Goal: Task Accomplishment & Management: Use online tool/utility

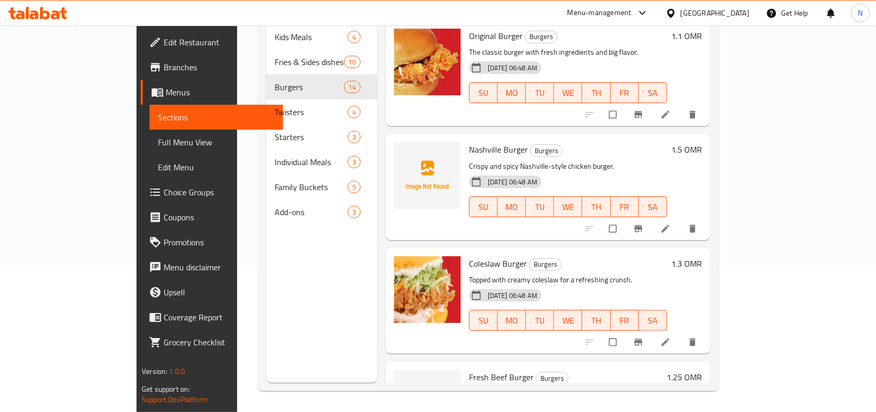
scroll to position [1191, 0]
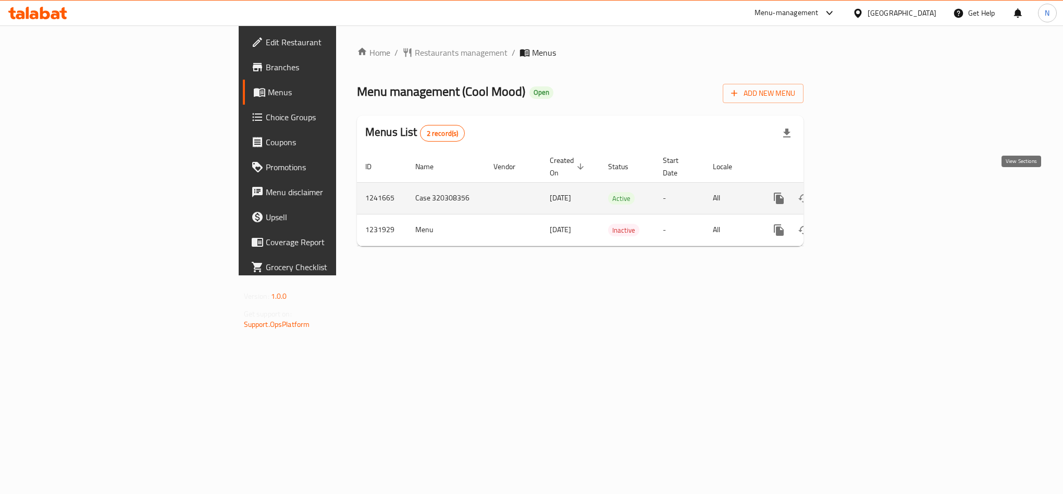
click at [860, 192] on icon "enhanced table" at bounding box center [854, 198] width 13 height 13
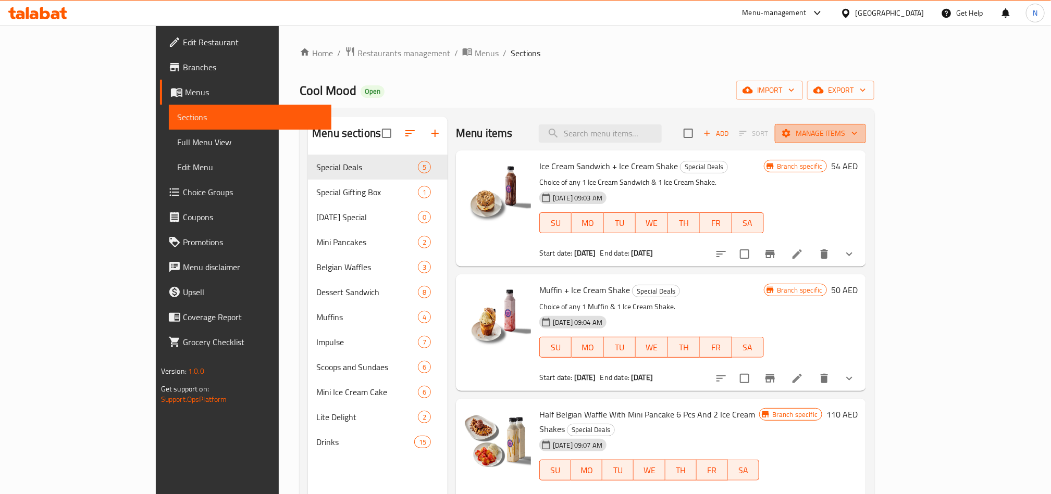
click at [857, 133] on span "Manage items" at bounding box center [820, 133] width 74 height 13
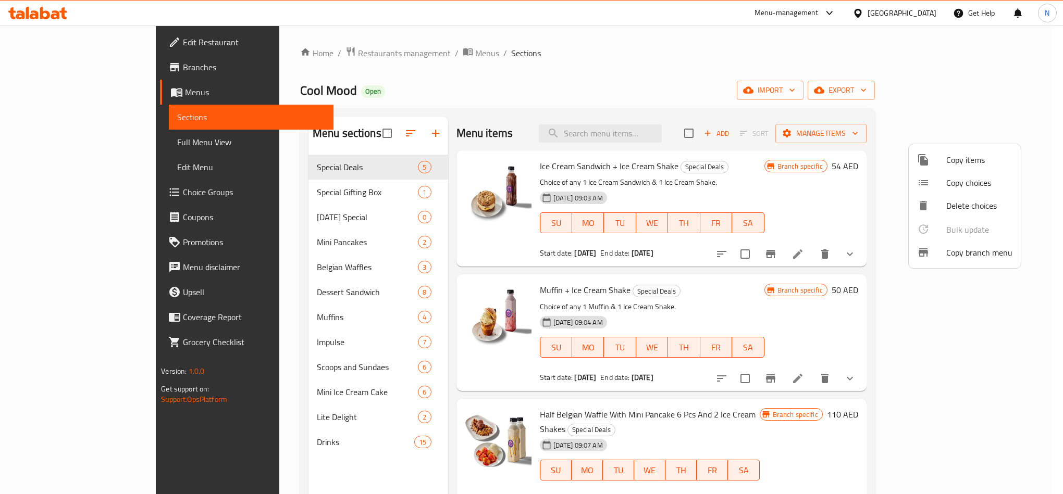
click at [966, 166] on span "Copy items" at bounding box center [979, 160] width 66 height 13
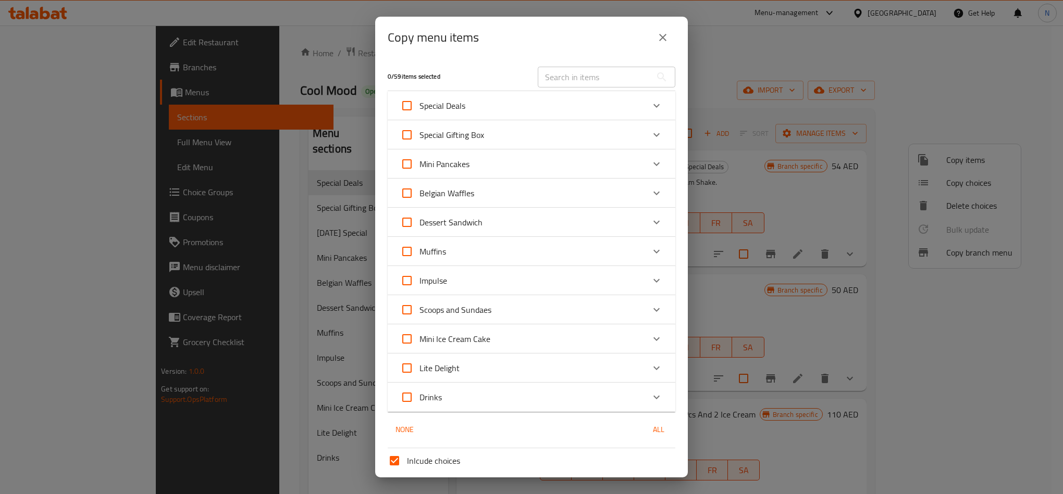
click at [668, 35] on icon "close" at bounding box center [662, 37] width 13 height 13
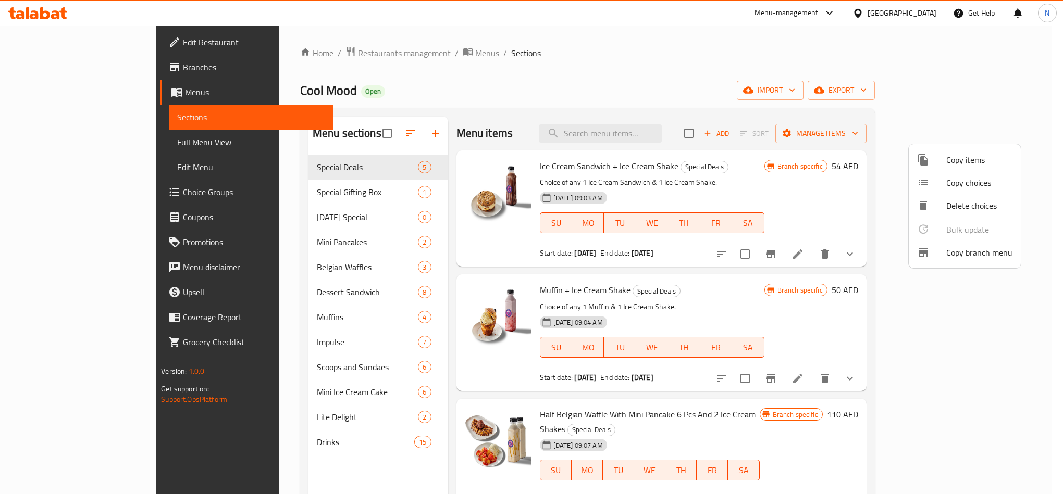
click at [789, 84] on div at bounding box center [531, 247] width 1063 height 494
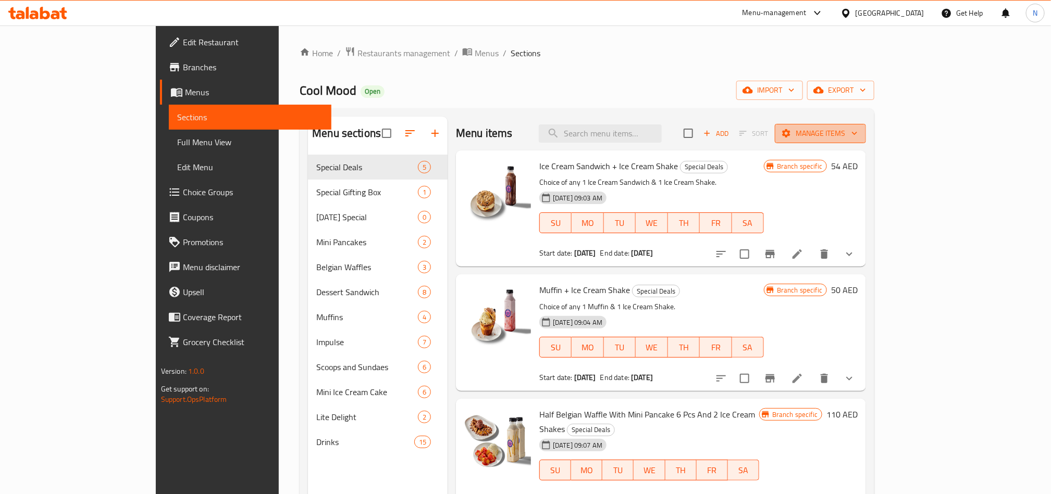
click at [857, 135] on span "Manage items" at bounding box center [820, 133] width 74 height 13
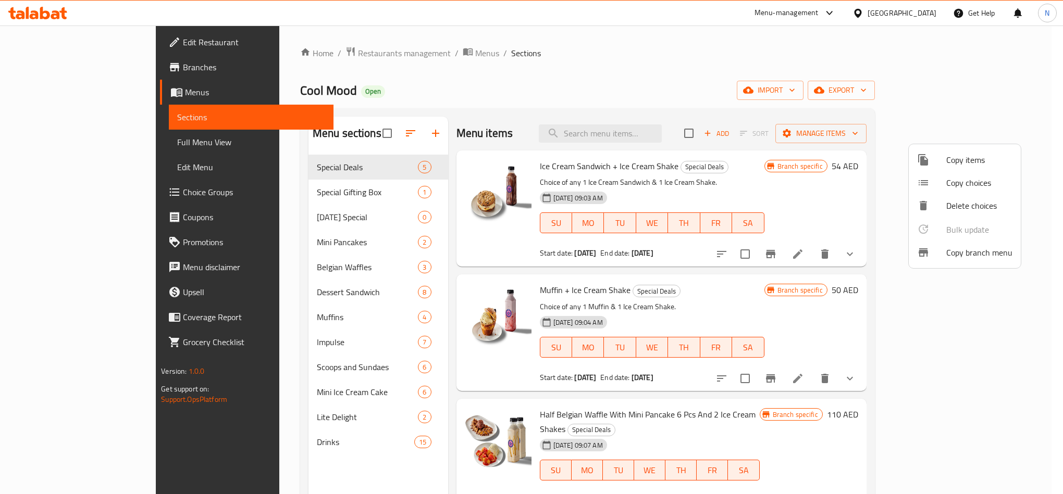
click at [980, 247] on span "Copy branch menu" at bounding box center [979, 252] width 66 height 13
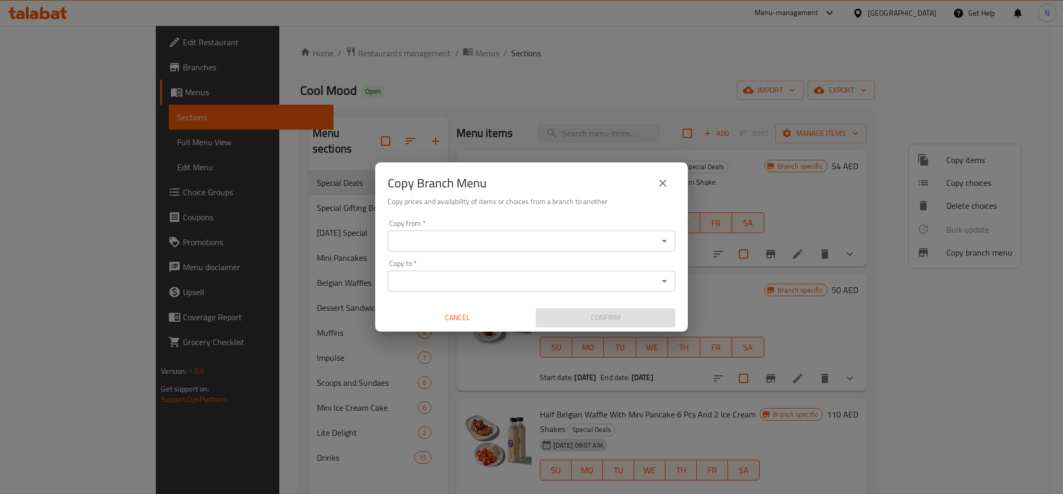
click at [456, 244] on input "Copy from   *" at bounding box center [523, 241] width 264 height 15
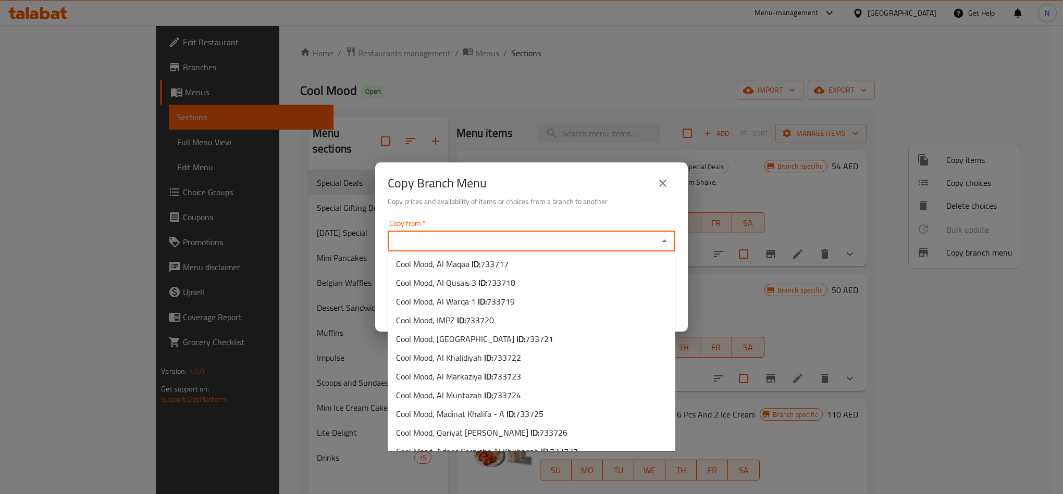
scroll to position [2110, 0]
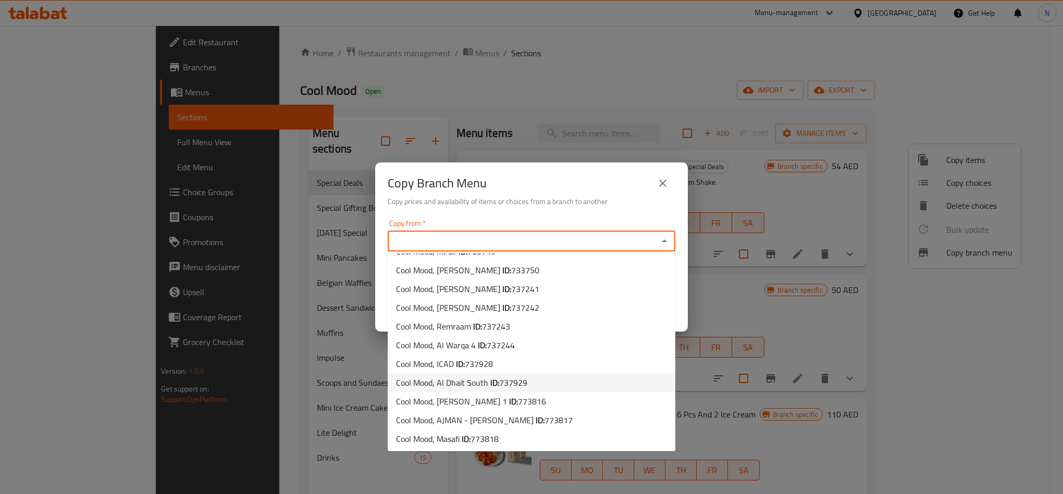
click at [546, 373] on li "Cool Mood, Al Dhait South ID: 737929" at bounding box center [532, 382] width 288 height 19
type input "Cool Mood, Al Dhait South"
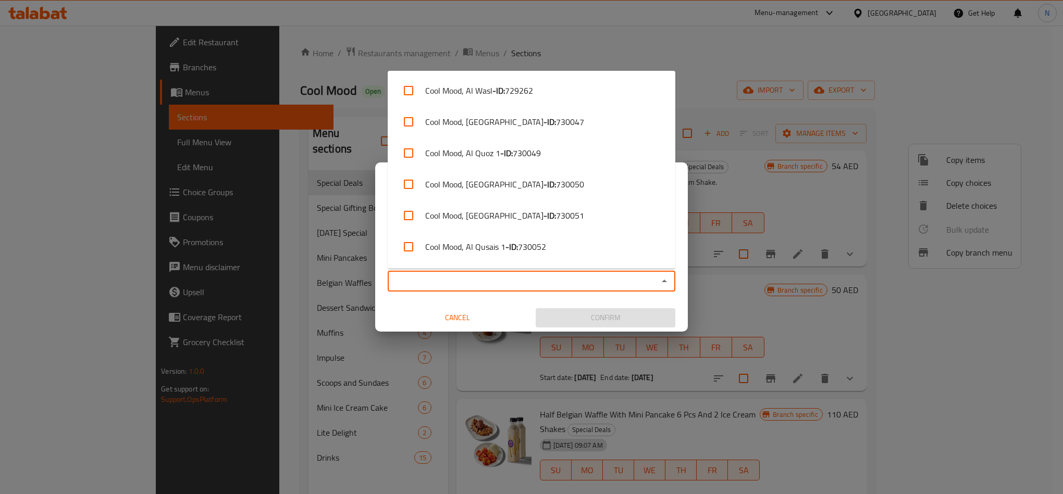
click at [538, 285] on input "Copy to   *" at bounding box center [523, 281] width 264 height 15
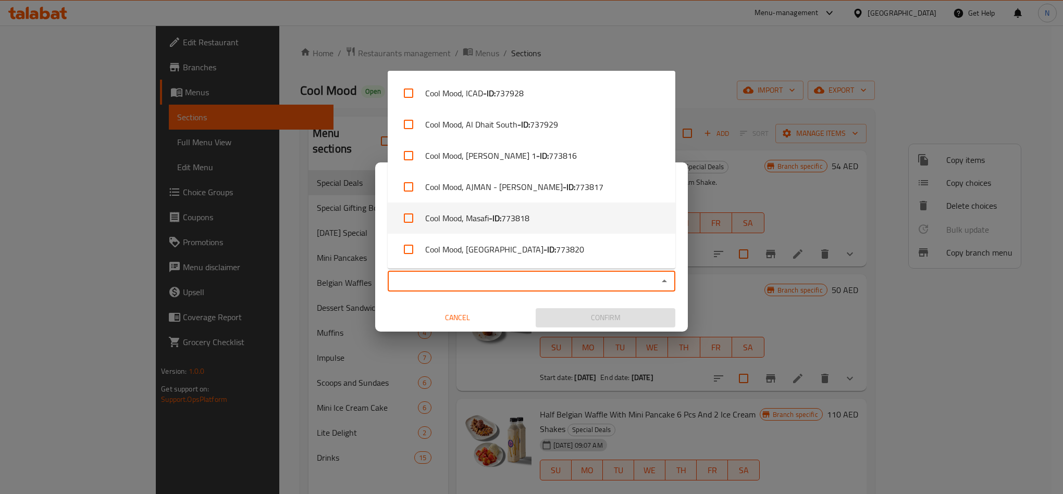
click at [563, 214] on li "Cool Mood, Masafi - ID: 773818" at bounding box center [532, 218] width 288 height 31
checkbox input "true"
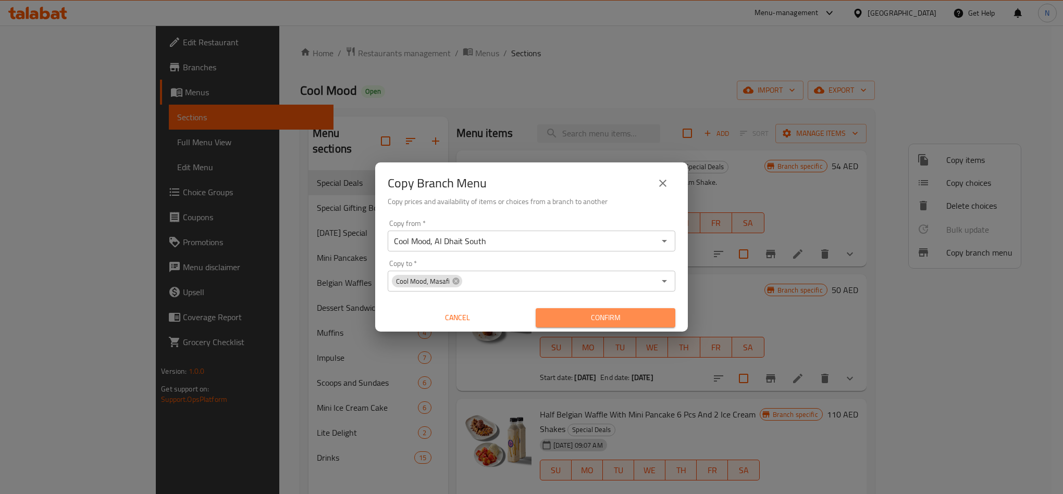
click at [606, 316] on span "Confirm" at bounding box center [605, 318] width 123 height 13
